Goal: Information Seeking & Learning: Check status

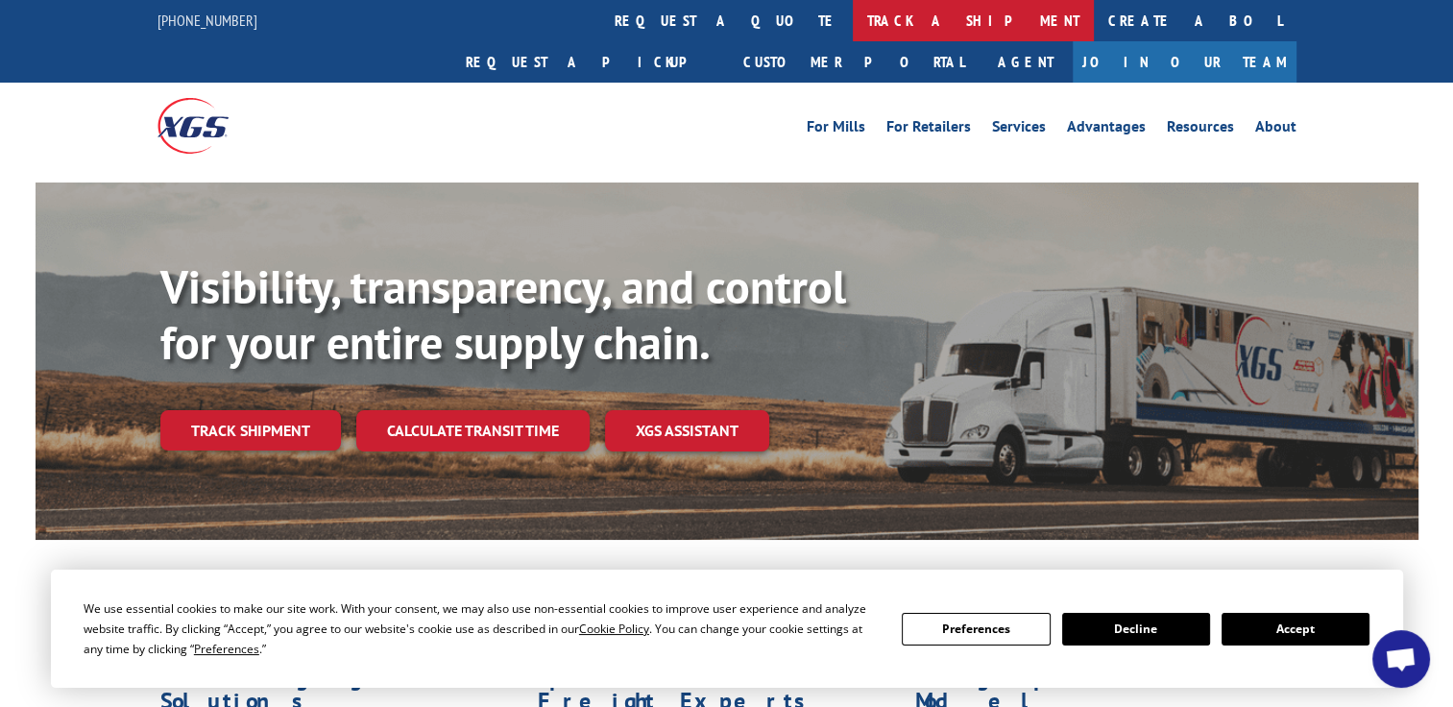
click at [853, 28] on link "track a shipment" at bounding box center [973, 20] width 241 height 41
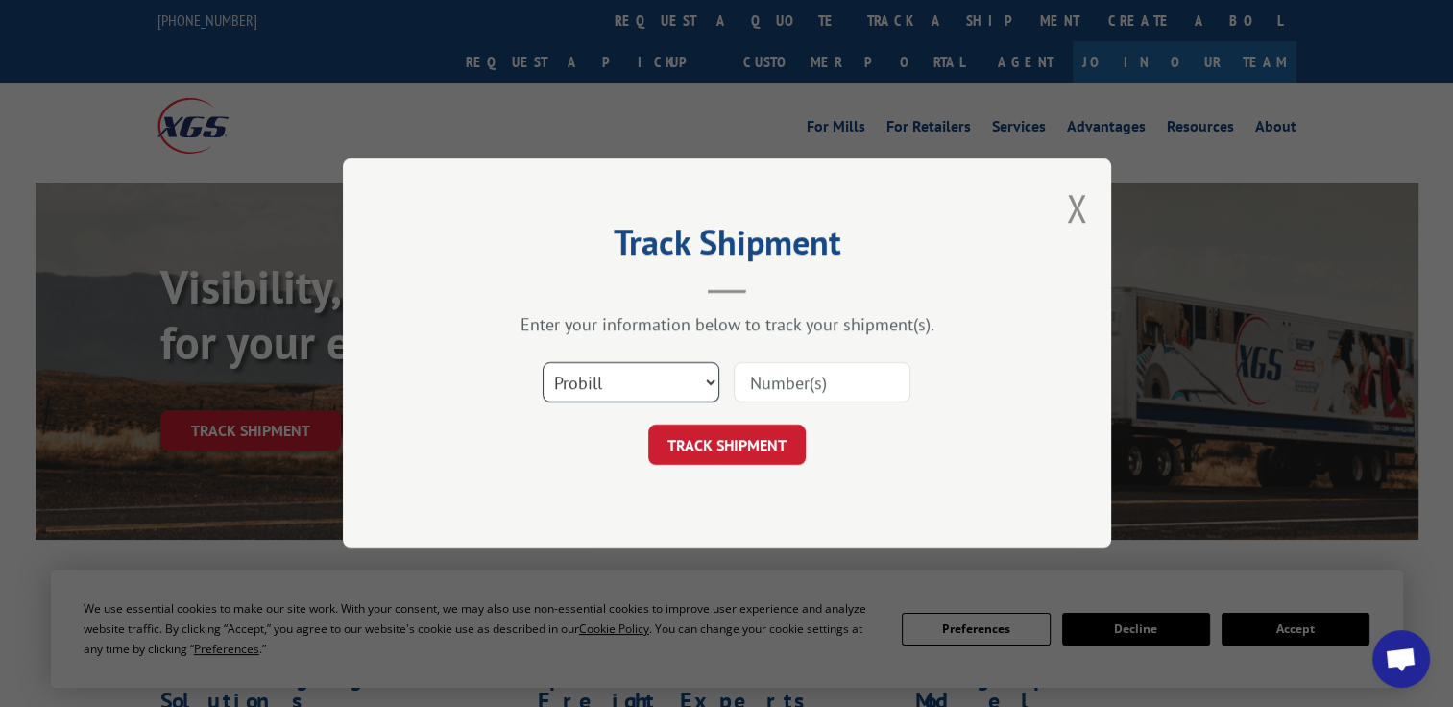
click at [686, 385] on select "Select category... Probill BOL PO" at bounding box center [631, 383] width 177 height 40
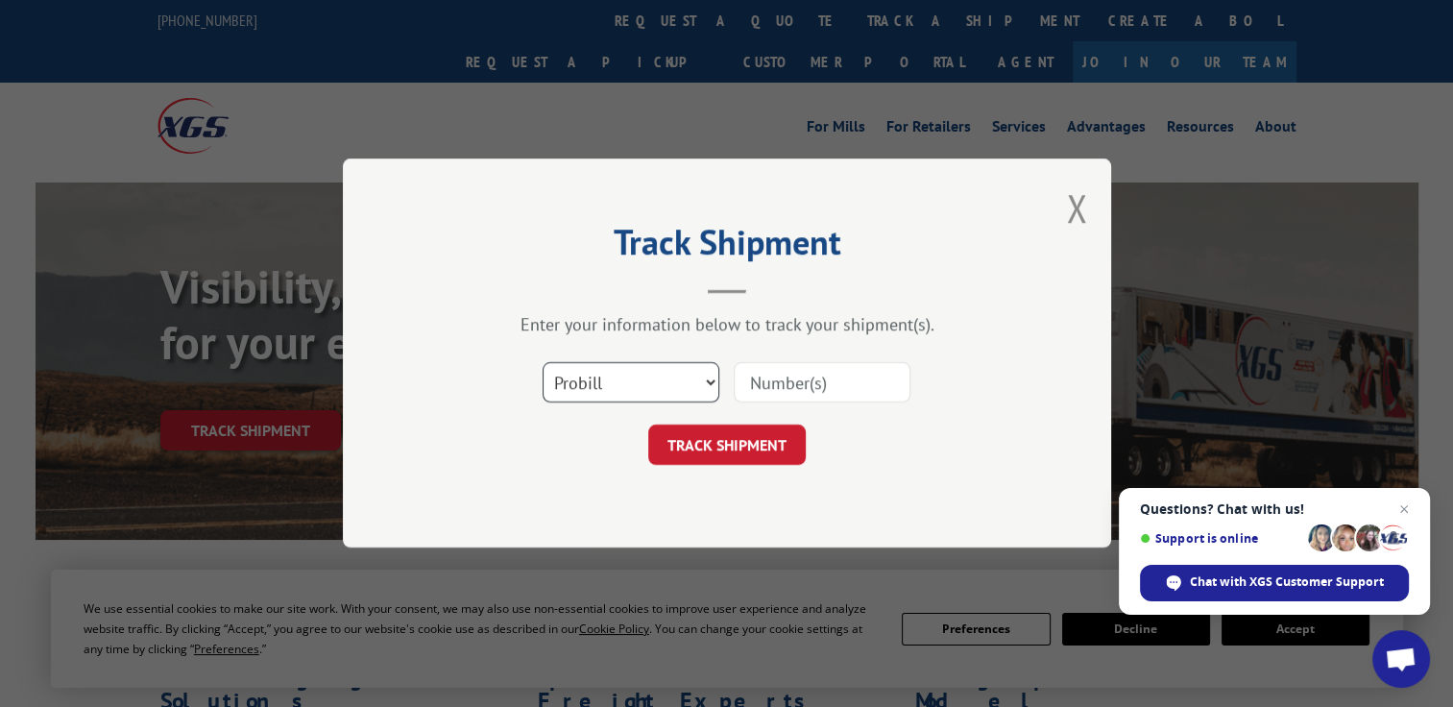
select select "bol"
click at [543, 363] on select "Select category... Probill BOL PO" at bounding box center [631, 383] width 177 height 40
click at [787, 370] on input at bounding box center [822, 383] width 177 height 40
click at [782, 382] on input at bounding box center [822, 383] width 177 height 40
paste input "7050427"
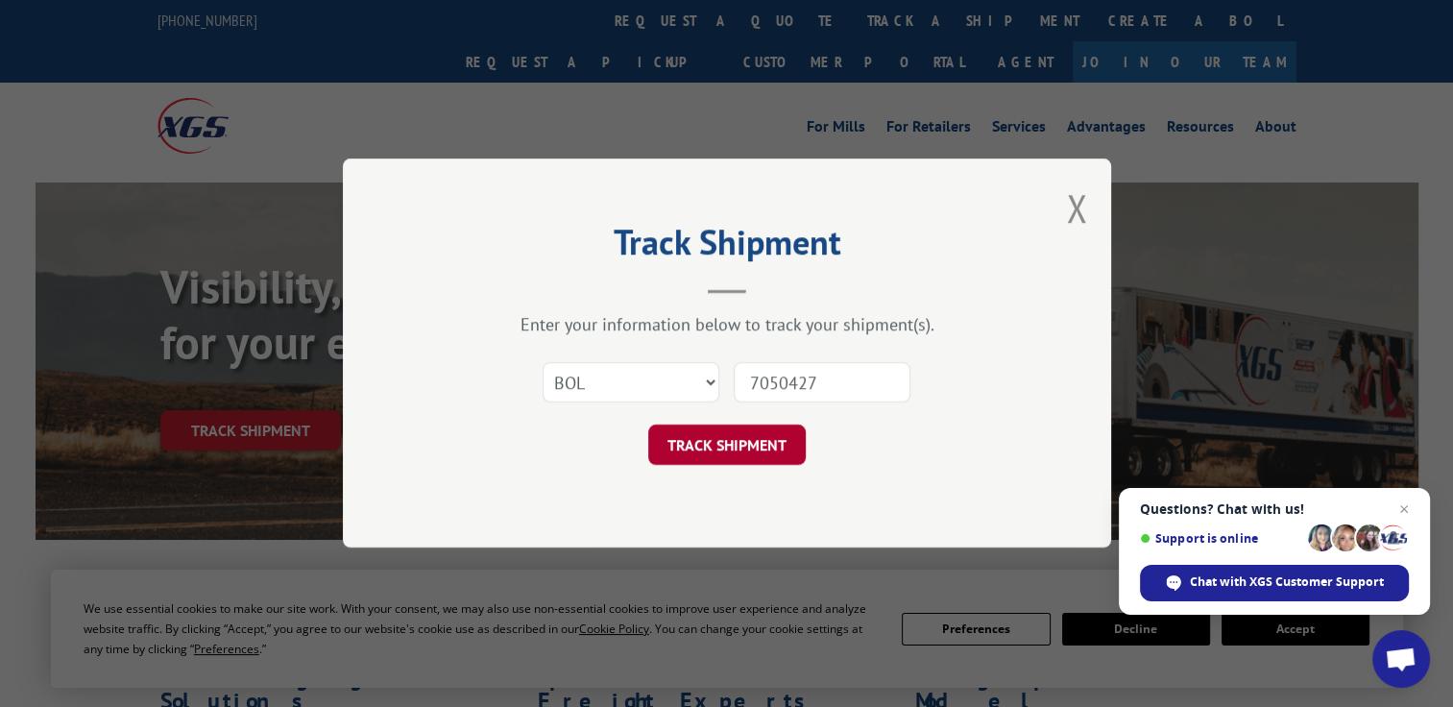
type input "7050427"
click at [672, 455] on button "TRACK SHIPMENT" at bounding box center [727, 446] width 158 height 40
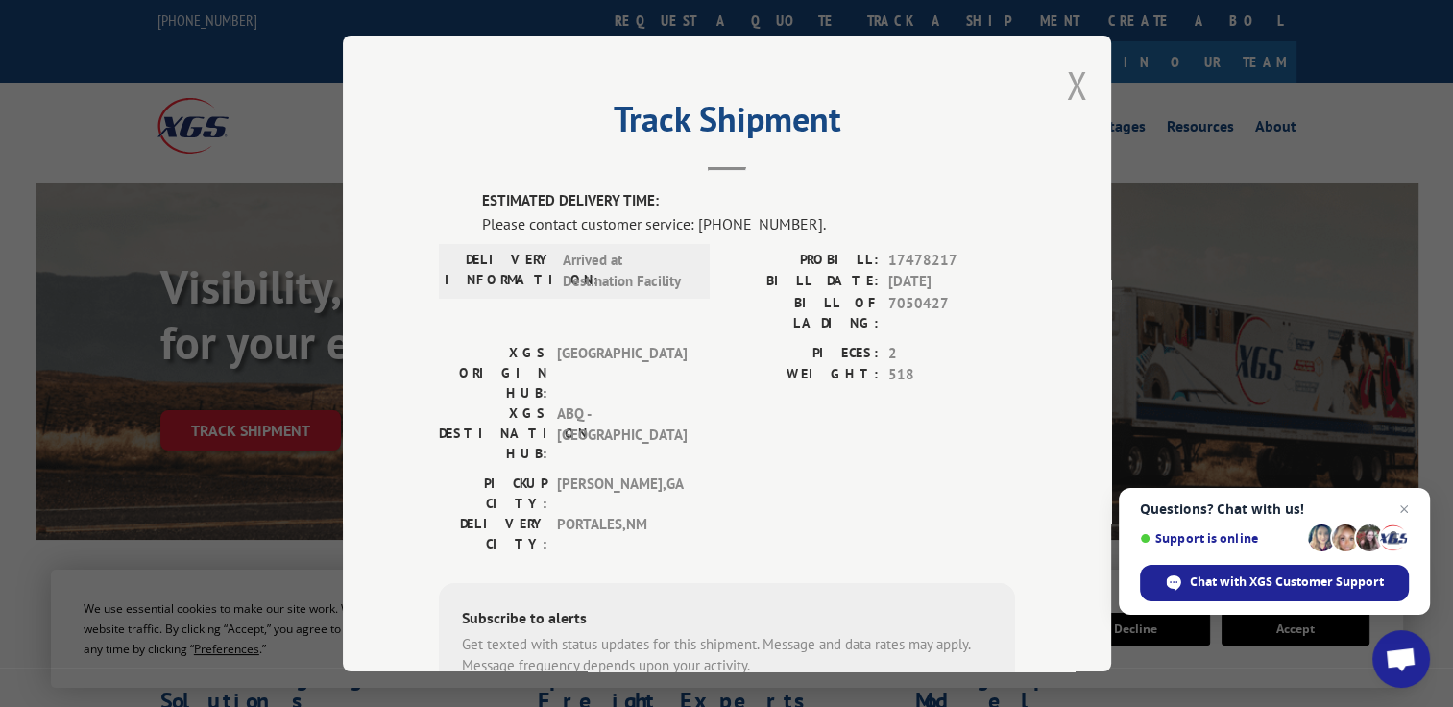
click at [1073, 77] on button "Close modal" at bounding box center [1076, 85] width 21 height 51
